Goal: Transaction & Acquisition: Download file/media

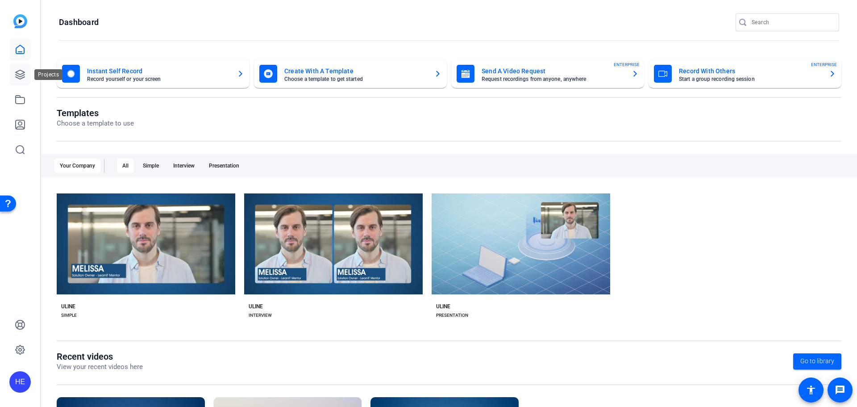
click at [16, 71] on icon at bounding box center [20, 74] width 11 height 11
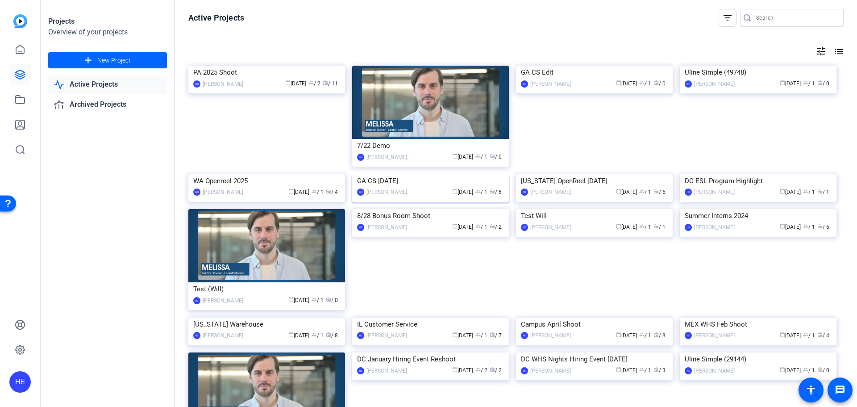
click at [494, 188] on div "GA CS [DATE]" at bounding box center [430, 180] width 147 height 13
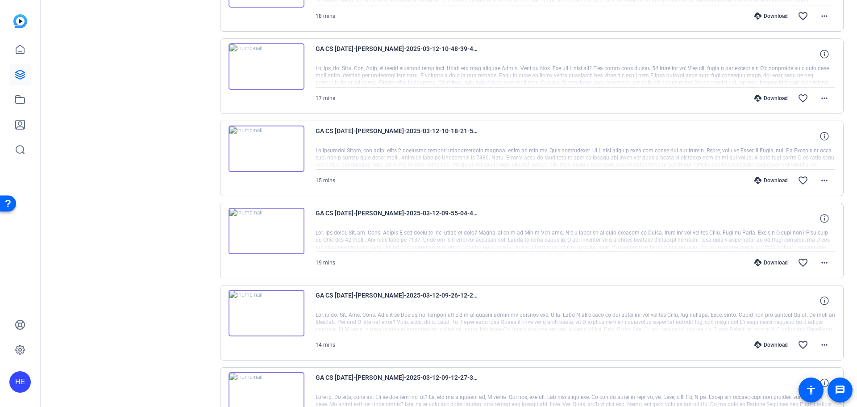
scroll to position [316, 0]
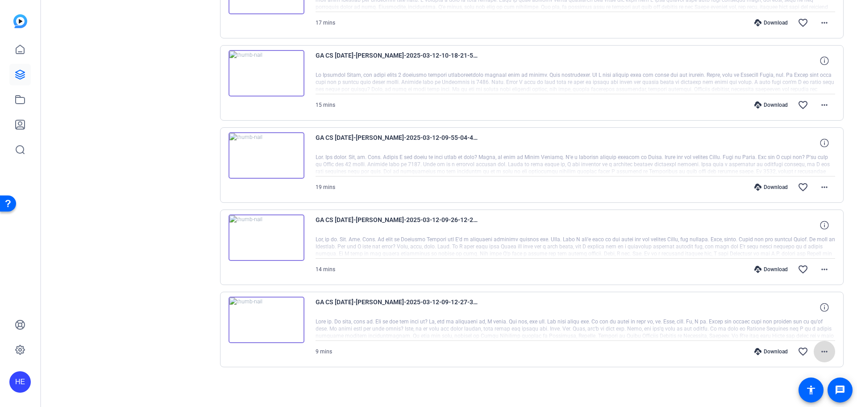
click at [820, 350] on mat-icon "more_horiz" at bounding box center [824, 351] width 11 height 11
click at [593, 355] on div at bounding box center [428, 203] width 857 height 407
click at [820, 356] on button "more_horiz" at bounding box center [824, 351] width 21 height 21
click at [821, 356] on div at bounding box center [428, 203] width 857 height 407
click at [819, 356] on mat-icon "more_horiz" at bounding box center [824, 351] width 11 height 11
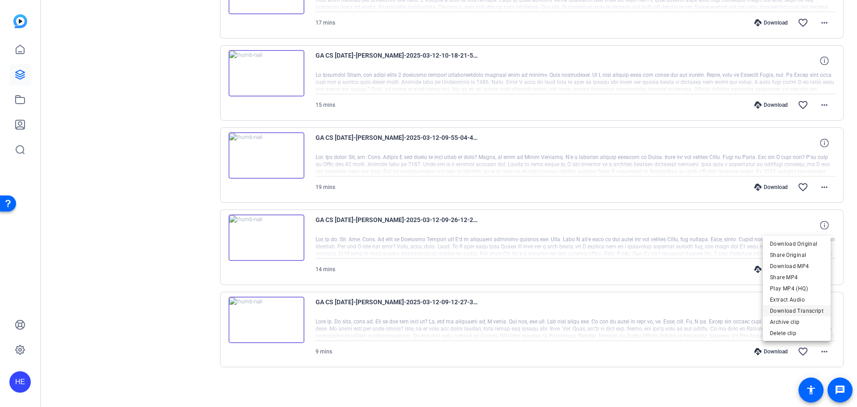
click at [795, 308] on span "Download Transcript" at bounding box center [797, 310] width 54 height 11
click at [700, 321] on div at bounding box center [576, 329] width 520 height 22
click at [822, 348] on mat-icon "more_horiz" at bounding box center [824, 351] width 11 height 11
click at [453, 383] on div at bounding box center [428, 203] width 857 height 407
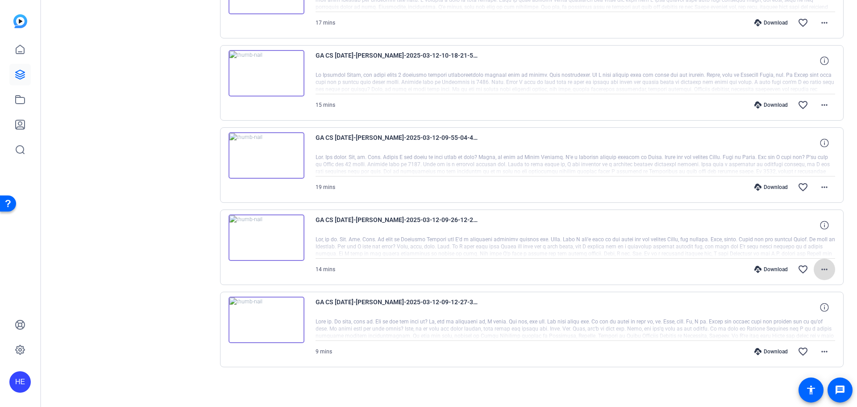
click at [819, 273] on mat-icon "more_horiz" at bounding box center [824, 269] width 11 height 11
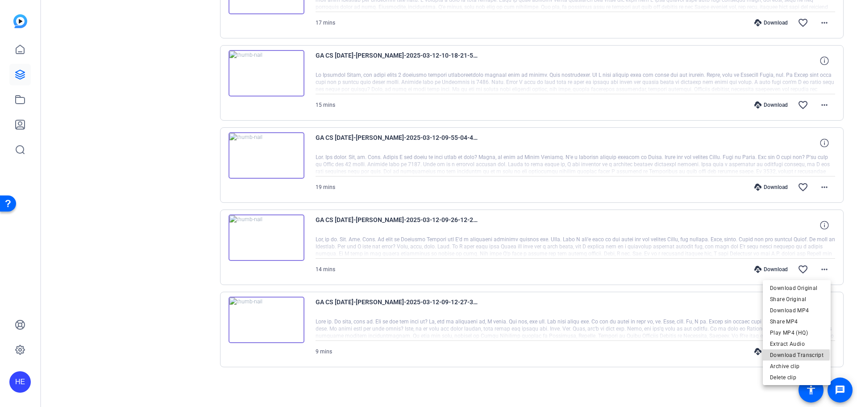
click at [792, 355] on span "Download Transcript" at bounding box center [797, 355] width 54 height 11
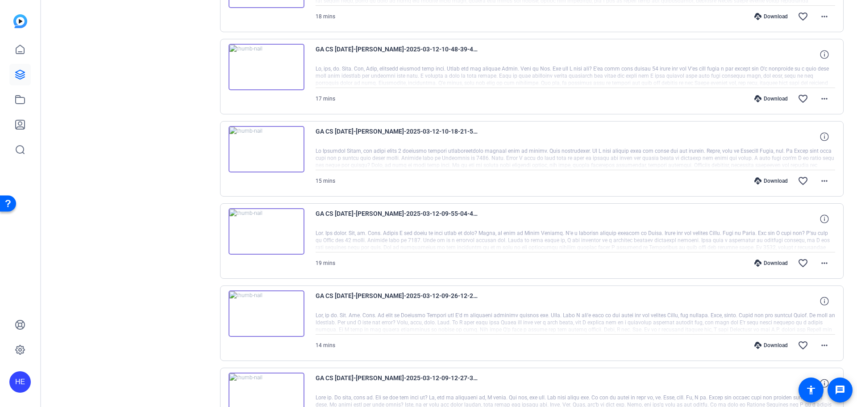
scroll to position [226, 0]
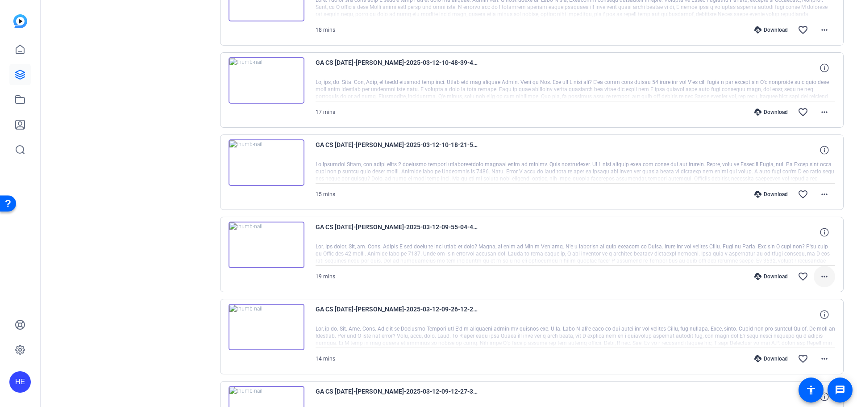
click at [819, 273] on mat-icon "more_horiz" at bounding box center [824, 276] width 11 height 11
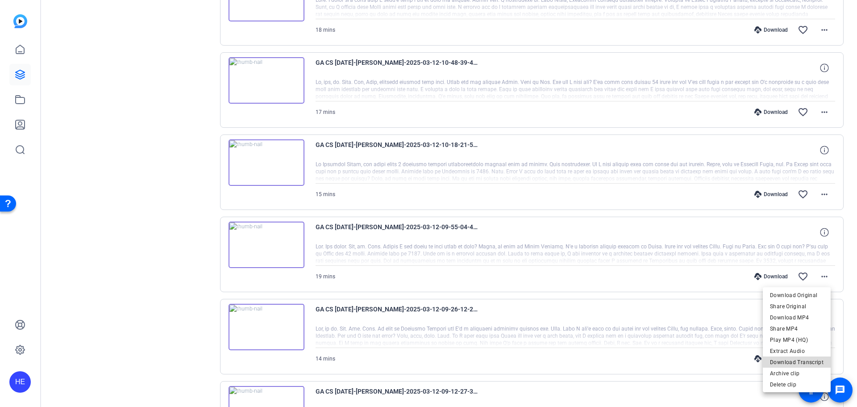
click at [804, 361] on span "Download Transcript" at bounding box center [797, 362] width 54 height 11
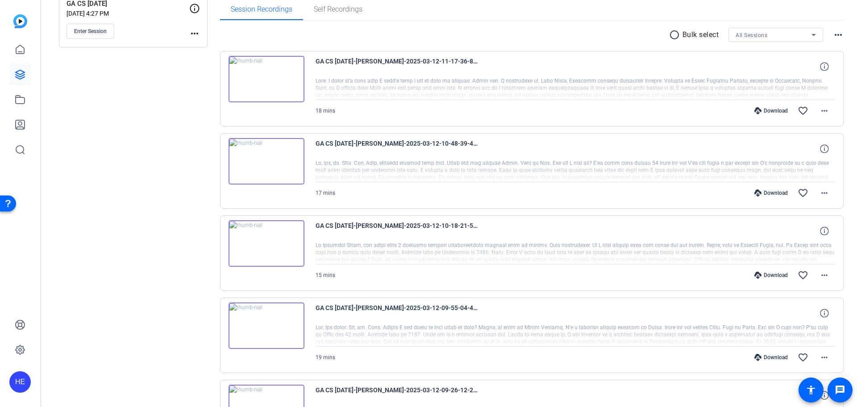
scroll to position [137, 0]
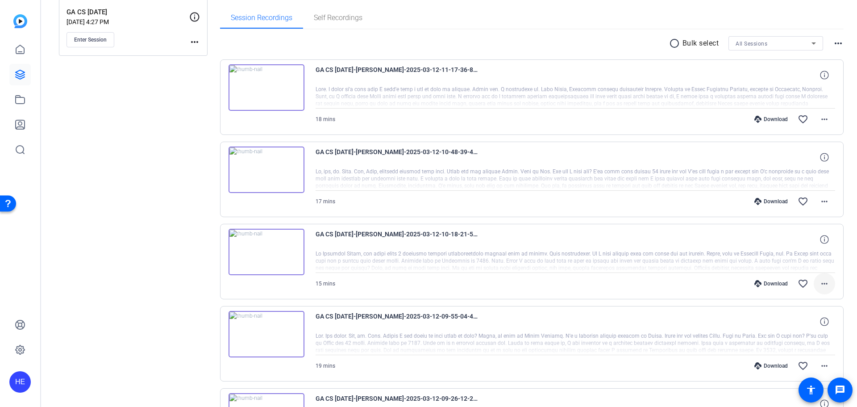
click at [817, 278] on span at bounding box center [824, 283] width 21 height 21
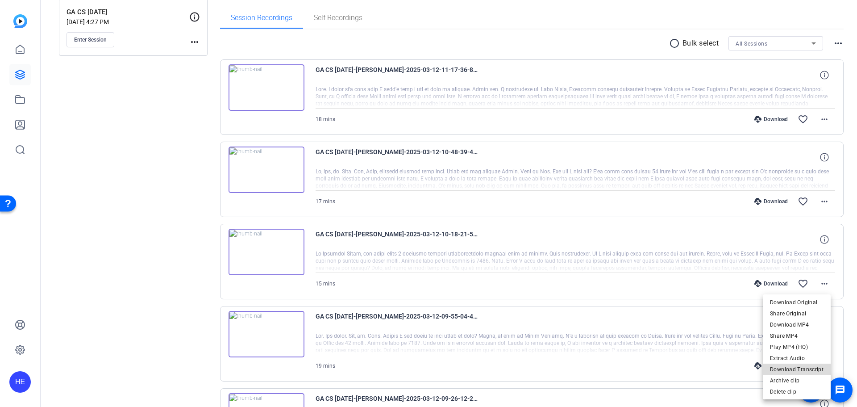
click at [802, 368] on span "Download Transcript" at bounding box center [797, 369] width 54 height 11
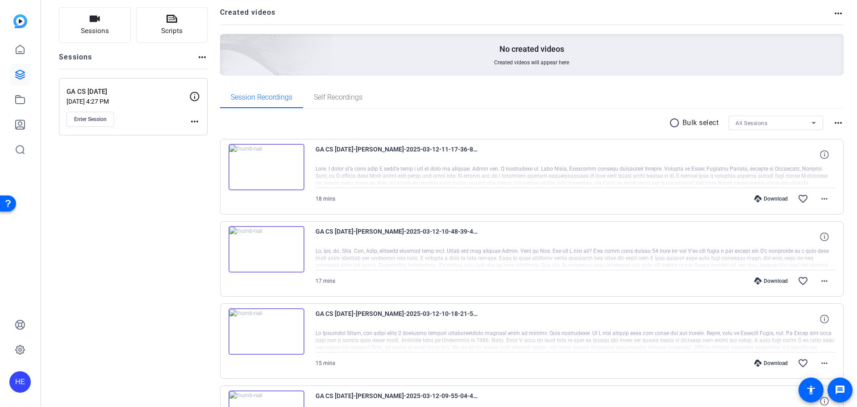
scroll to position [48, 0]
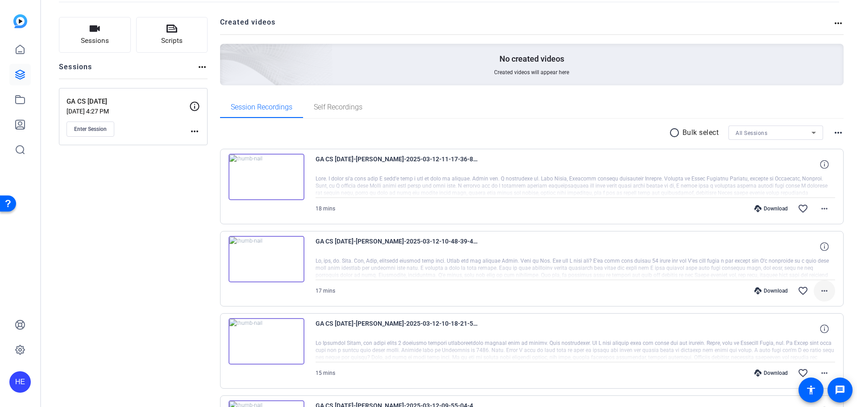
click at [824, 292] on mat-icon "more_horiz" at bounding box center [824, 290] width 11 height 11
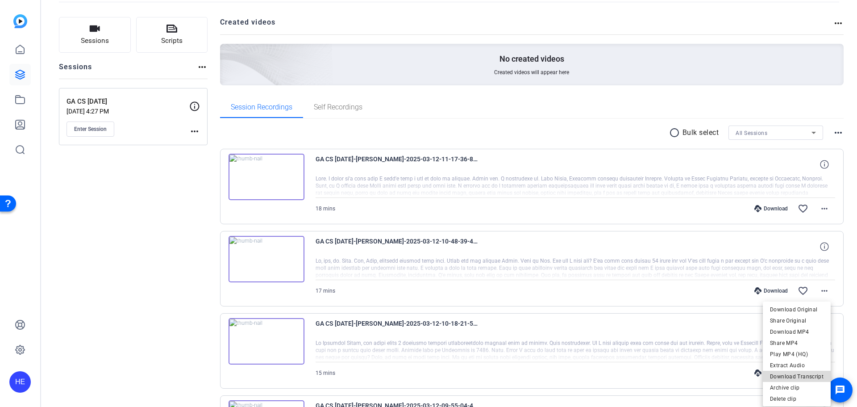
click at [810, 371] on span "Download Transcript" at bounding box center [797, 376] width 54 height 11
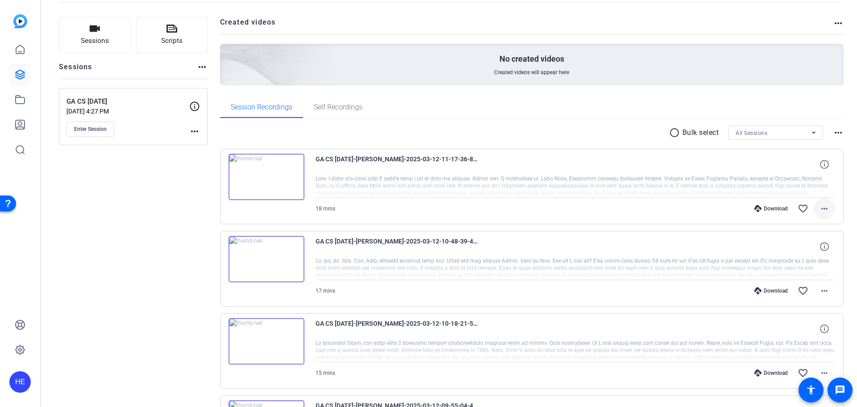
click at [820, 201] on span at bounding box center [824, 208] width 21 height 21
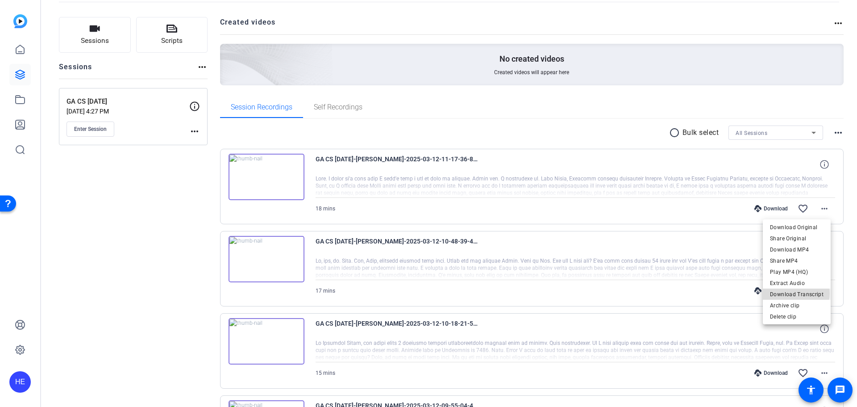
click at [790, 293] on span "Download Transcript" at bounding box center [797, 294] width 54 height 11
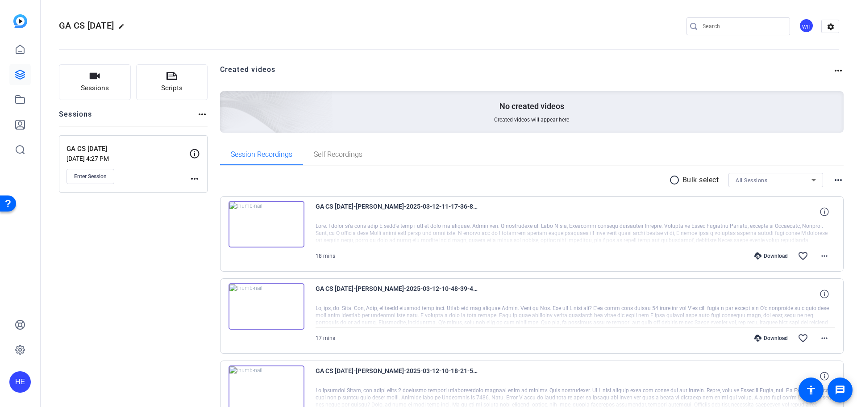
scroll to position [0, 0]
